Goal: Information Seeking & Learning: Learn about a topic

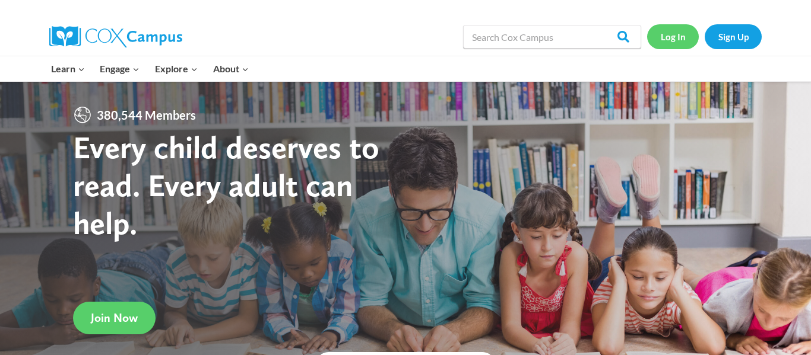
click at [658, 37] on link "Log In" at bounding box center [673, 36] width 52 height 24
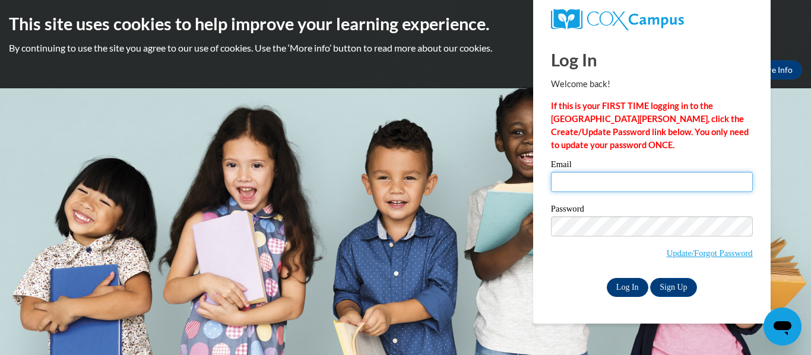
type input "alex.dundas.llc@gmail.com"
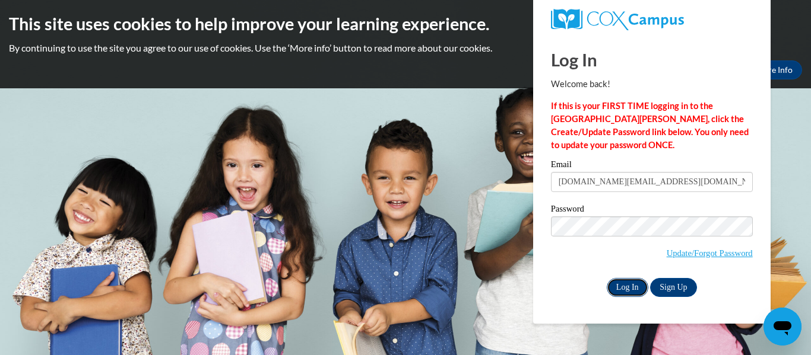
click at [622, 287] on input "Log In" at bounding box center [627, 287] width 42 height 19
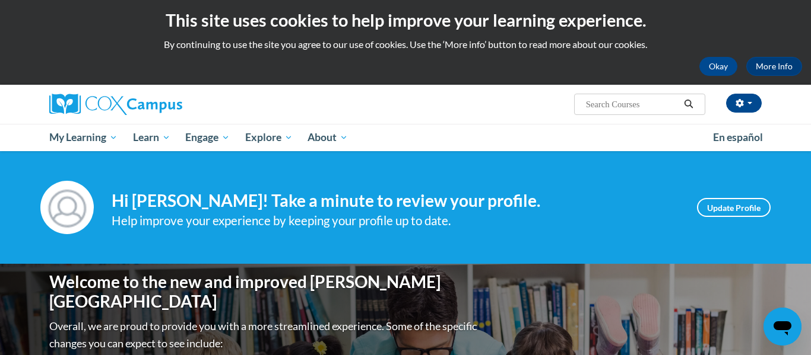
scroll to position [2, 0]
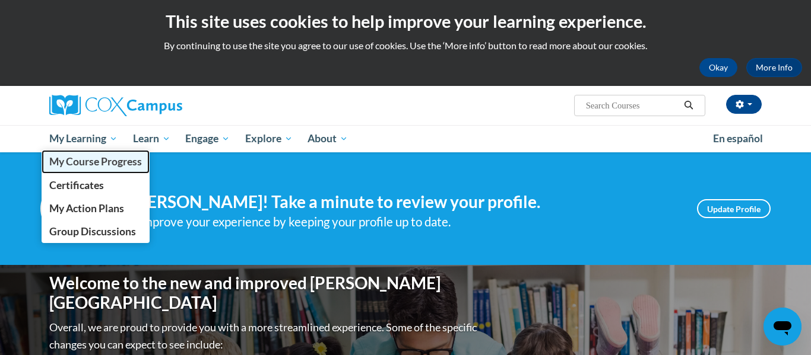
click at [82, 163] on span "My Course Progress" at bounding box center [95, 161] width 93 height 12
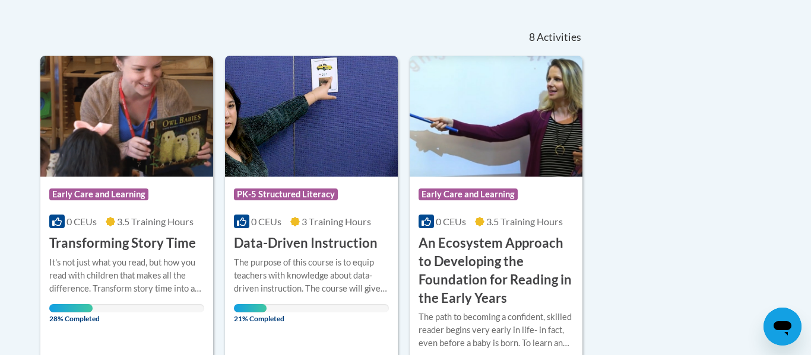
scroll to position [247, 0]
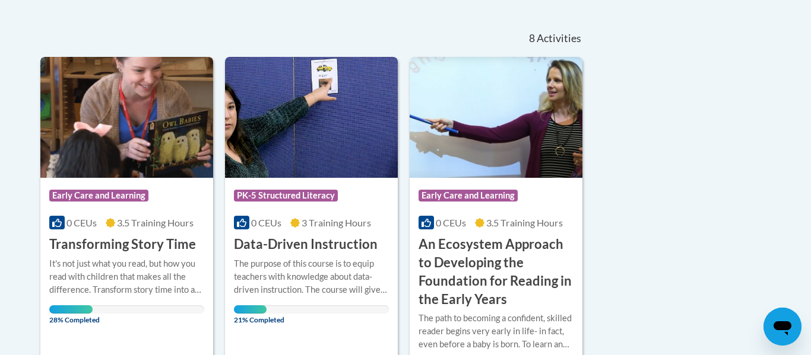
click at [142, 119] on img at bounding box center [126, 117] width 173 height 121
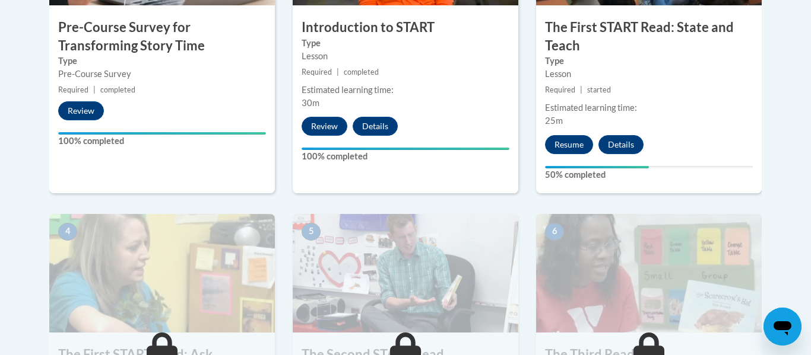
scroll to position [514, 0]
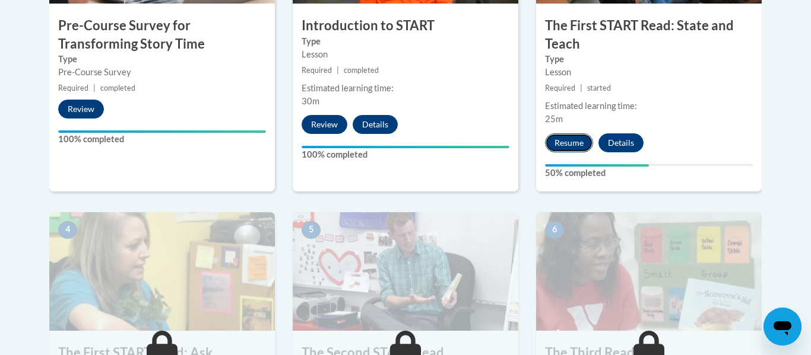
click at [566, 147] on button "Resume" at bounding box center [569, 143] width 48 height 19
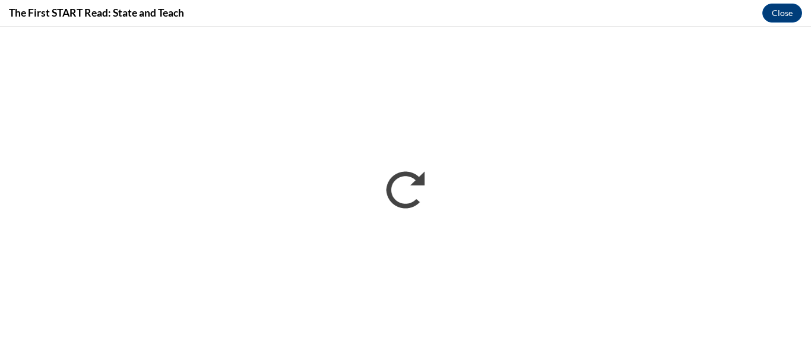
scroll to position [0, 0]
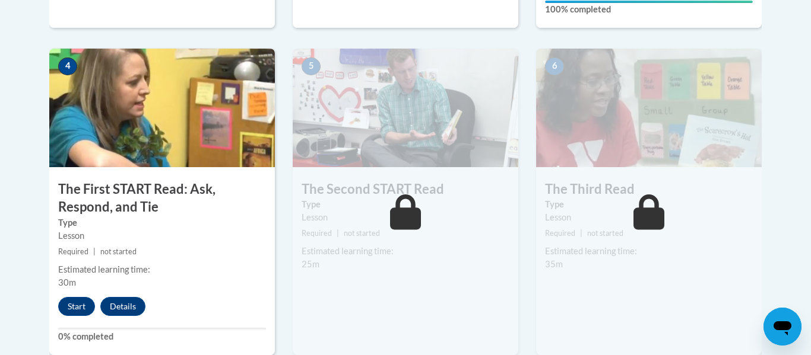
scroll to position [678, 0]
click at [72, 300] on button "Start" at bounding box center [76, 306] width 37 height 19
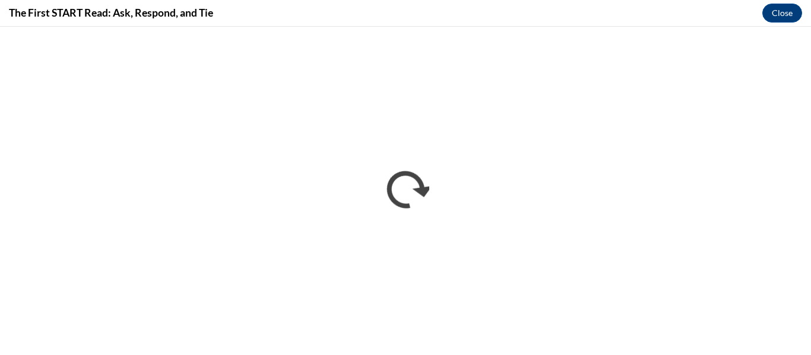
scroll to position [0, 0]
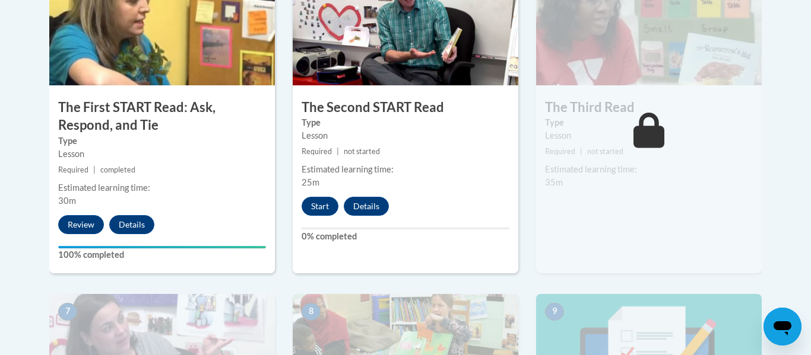
scroll to position [761, 0]
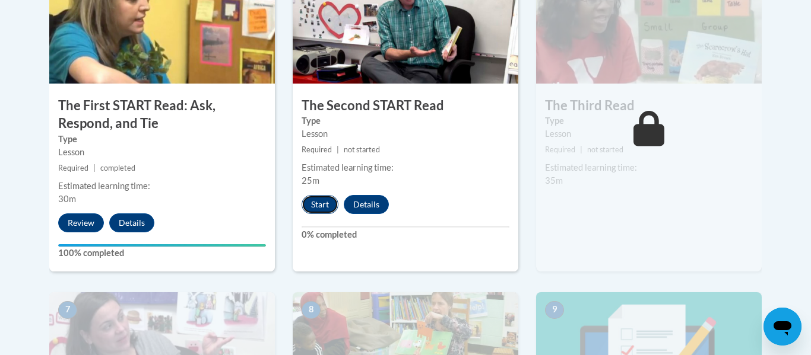
click at [328, 205] on button "Start" at bounding box center [319, 204] width 37 height 19
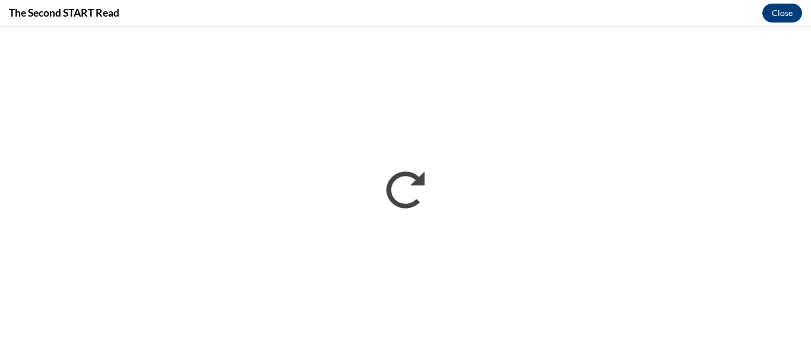
scroll to position [0, 0]
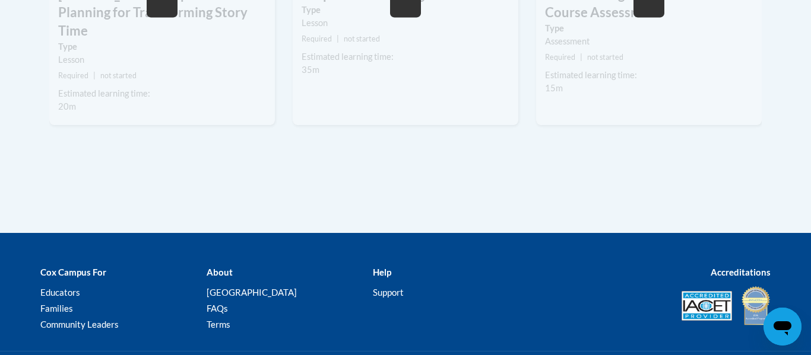
scroll to position [1200, 0]
